Goal: Task Accomplishment & Management: Manage account settings

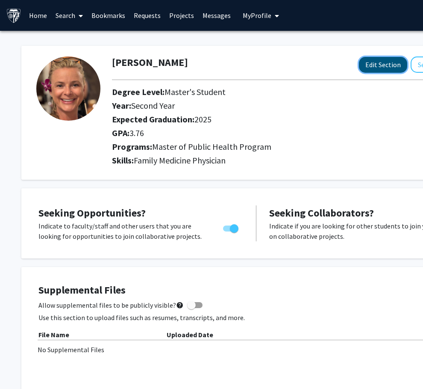
click at [391, 68] on button "Edit Section" at bounding box center [383, 65] width 48 height 16
select select "second_year"
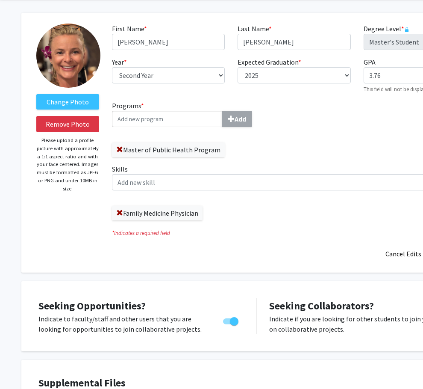
scroll to position [33, 0]
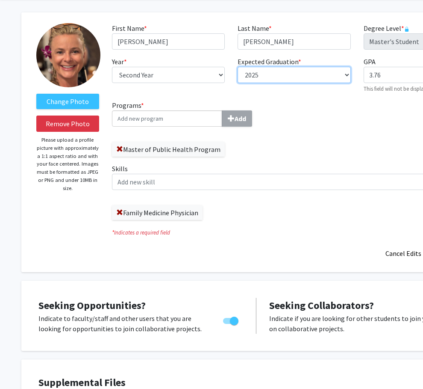
click at [259, 73] on select "--- 2018 2019 2020 2021 2022 2023 2024 2025 2026 2027 2028 2029 2030 2031" at bounding box center [294, 75] width 113 height 16
select select "2026"
click at [238, 67] on select "--- 2018 2019 2020 2021 2022 2023 2024 2025 2026 2027 2028 2029 2030 2031" at bounding box center [294, 75] width 113 height 16
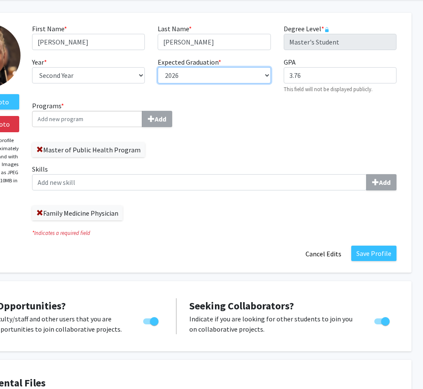
scroll to position [33, 90]
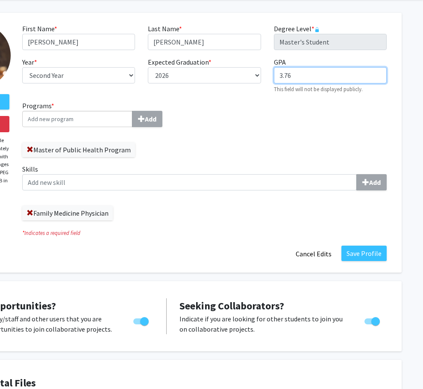
click at [295, 79] on input "3.76" at bounding box center [330, 75] width 113 height 16
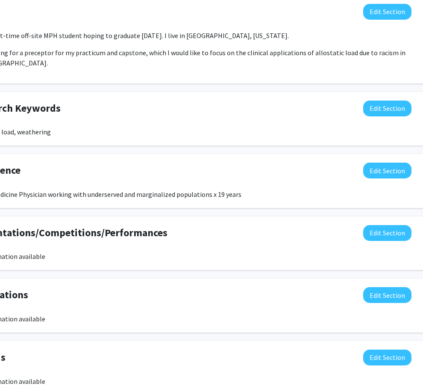
scroll to position [542, 90]
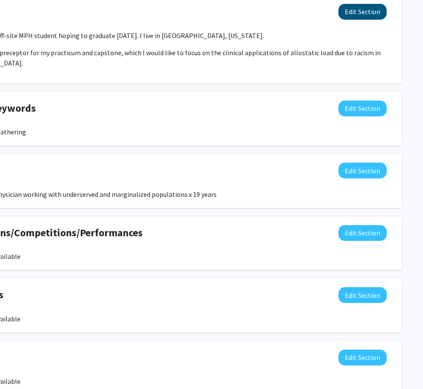
type input "3.8"
click at [368, 12] on button "Edit Section" at bounding box center [363, 12] width 48 height 16
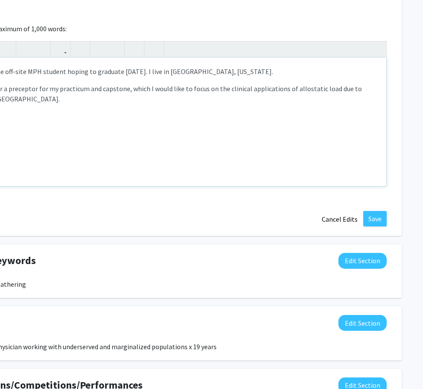
scroll to position [542, 0]
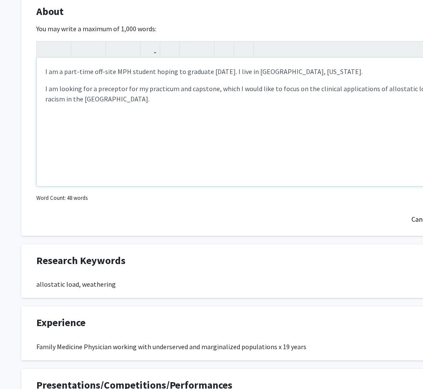
drag, startPoint x: 225, startPoint y: 72, endPoint x: 332, endPoint y: 92, distance: 108.2
click at [225, 72] on p "I am a part-time off-site MPH student hoping to graduate August 2025. I live in…" at bounding box center [256, 71] width 422 height 10
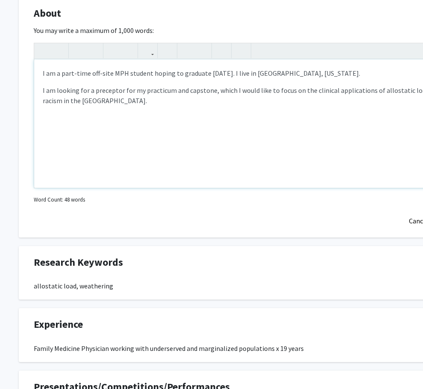
scroll to position [540, 0]
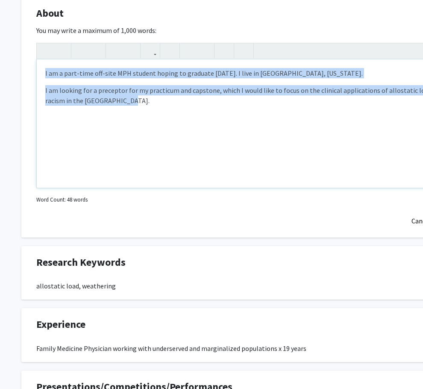
drag, startPoint x: 106, startPoint y: 107, endPoint x: 0, endPoint y: 15, distance: 140.6
click at [1, 15] on div "Change Photo Remove Photo Please upload a profile picture with approximately a …" at bounding box center [256, 33] width 513 height 1085
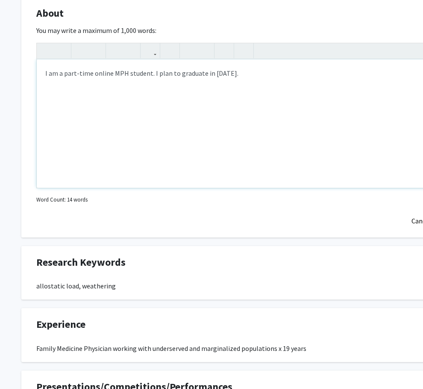
type textarea "<p>I am a part-time online MPH student. I plan to graduate in May 2026.&nbsp;</…"
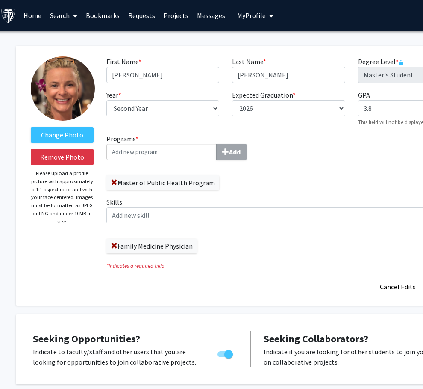
scroll to position [0, 0]
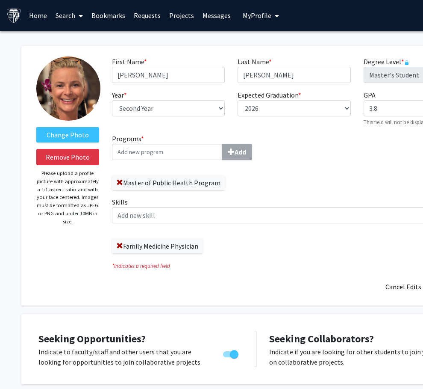
click at [179, 15] on link "Projects" at bounding box center [181, 15] width 33 height 30
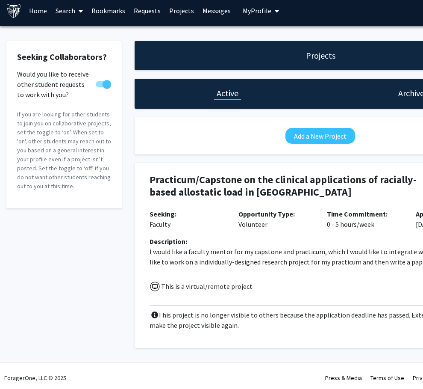
scroll to position [9, 0]
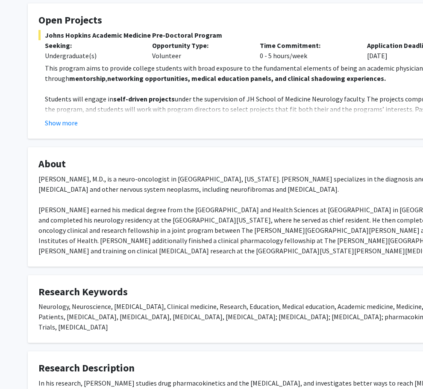
scroll to position [153, 0]
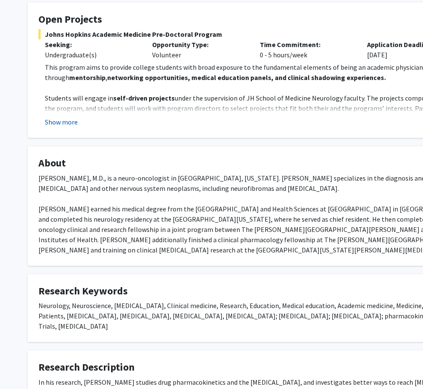
click at [63, 121] on button "Show more" at bounding box center [61, 122] width 33 height 10
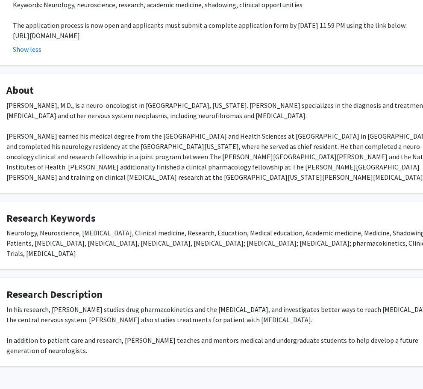
scroll to position [543, 32]
